Goal: Information Seeking & Learning: Learn about a topic

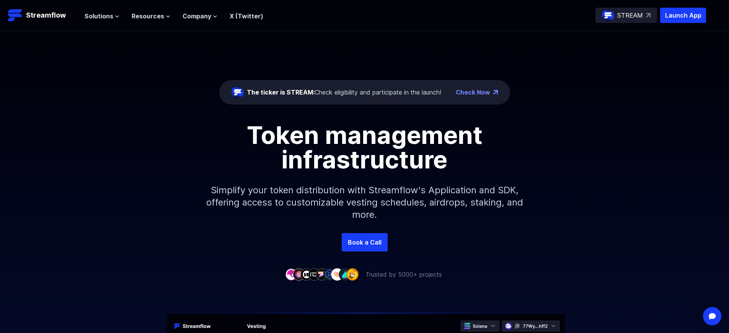
click at [683, 15] on p "Launch App" at bounding box center [683, 15] width 46 height 15
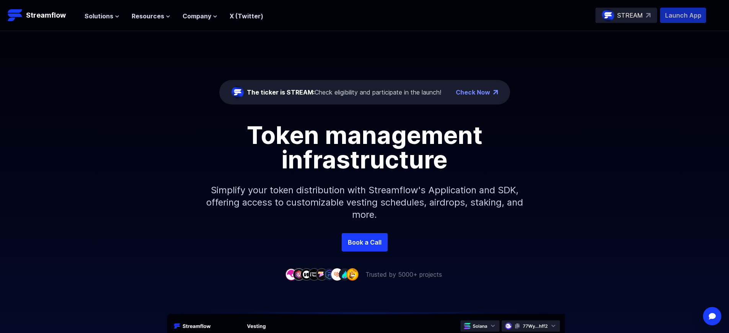
click at [683, 15] on p "Launch App" at bounding box center [683, 15] width 46 height 15
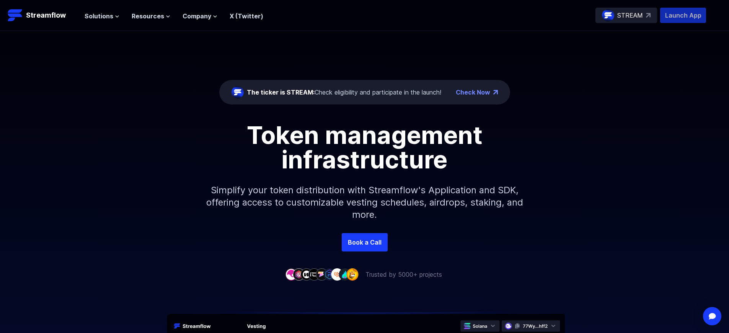
click at [683, 15] on p "Launch App" at bounding box center [683, 15] width 46 height 15
